Goal: Check status: Check status

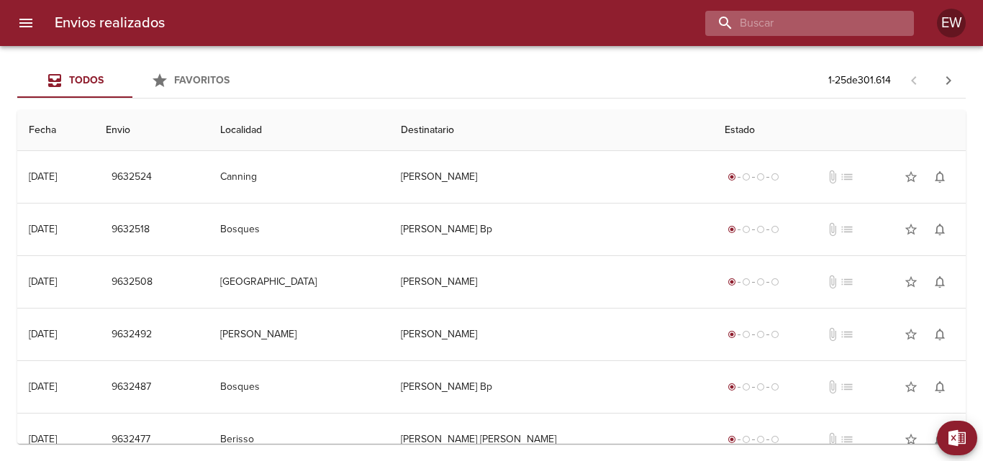
click at [816, 23] on input "buscar" at bounding box center [797, 23] width 184 height 25
paste input "[PERSON_NAME]"
type input "[PERSON_NAME]"
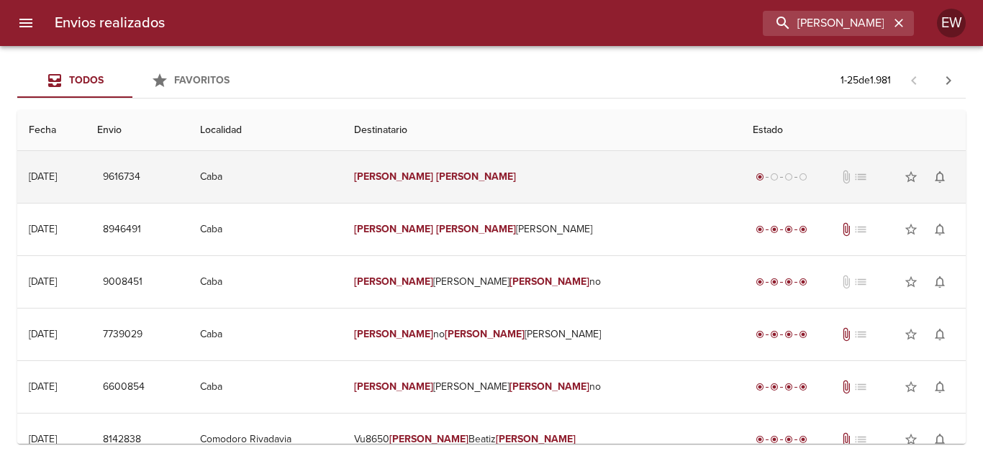
click at [434, 179] on em "[PERSON_NAME]" at bounding box center [394, 177] width 80 height 12
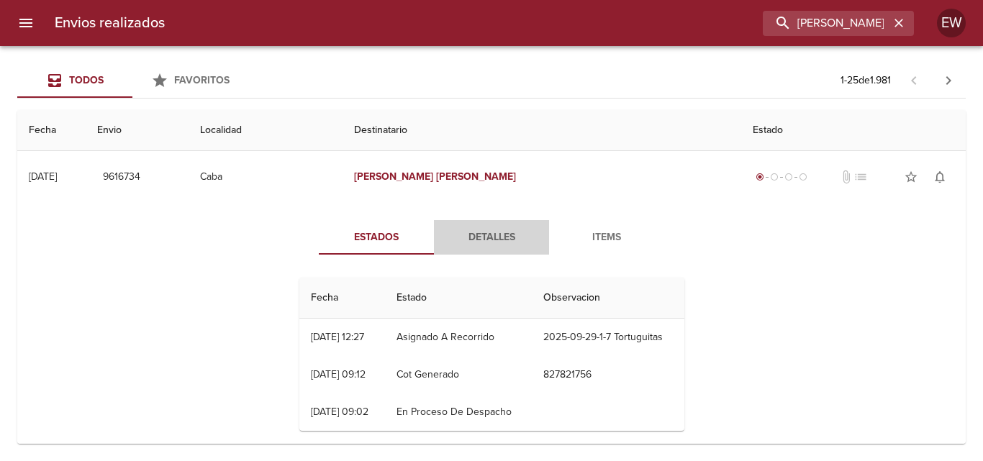
click at [487, 235] on span "Detalles" at bounding box center [492, 238] width 98 height 18
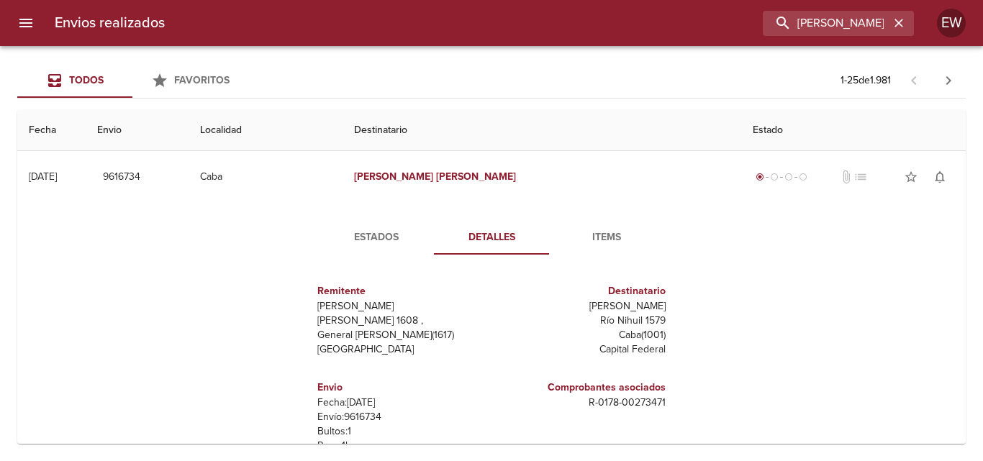
click at [603, 235] on span "Items" at bounding box center [607, 238] width 98 height 18
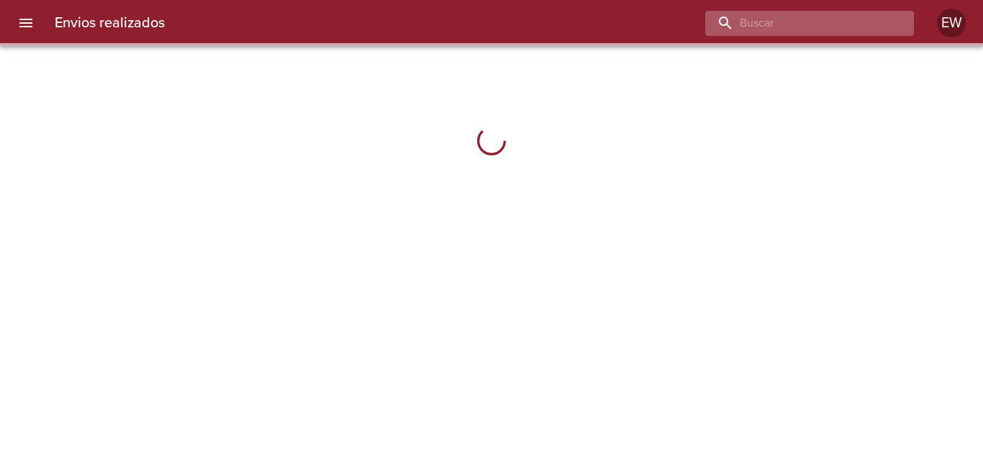
click at [816, 21] on input "buscar" at bounding box center [797, 23] width 184 height 25
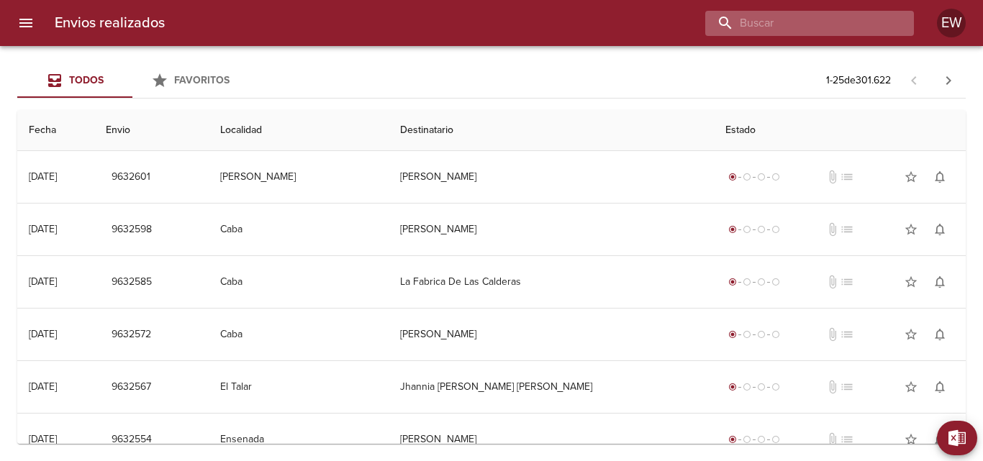
paste input "5753268"
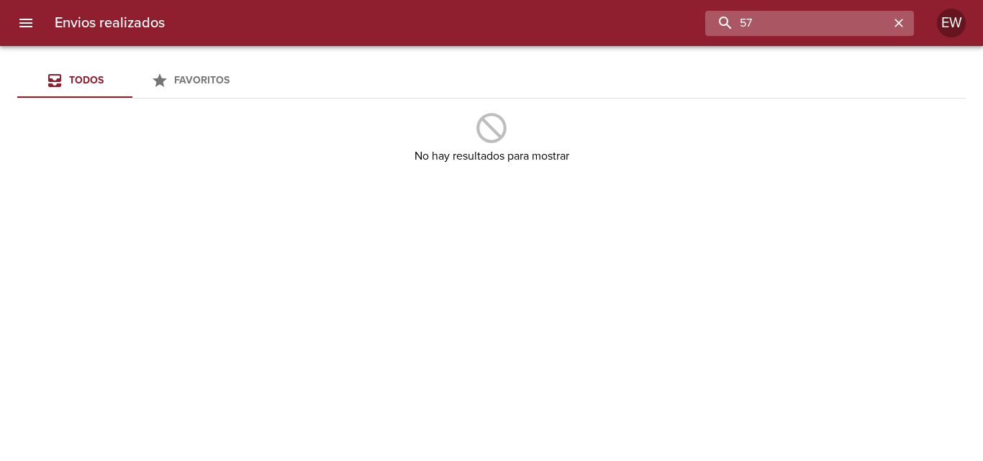
type input "5"
type input "m"
paste input "[PERSON_NAME]"
type input "[PERSON_NAME]"
